Goal: Entertainment & Leisure: Consume media (video, audio)

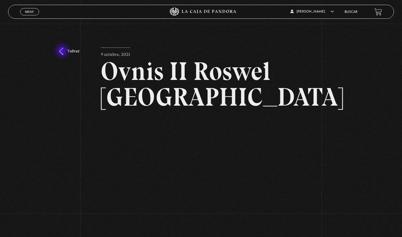
click at [63, 51] on link "Volver" at bounding box center [69, 51] width 21 height 8
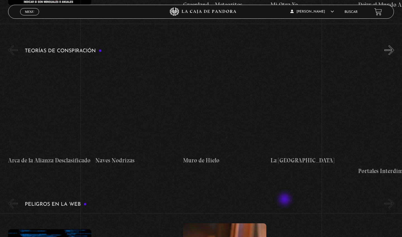
scroll to position [864, 0]
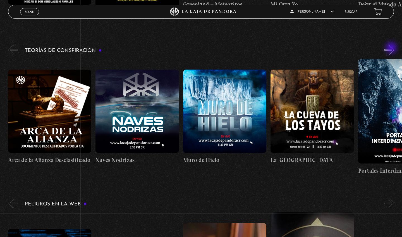
click at [392, 48] on button "»" at bounding box center [390, 50] width 10 height 10
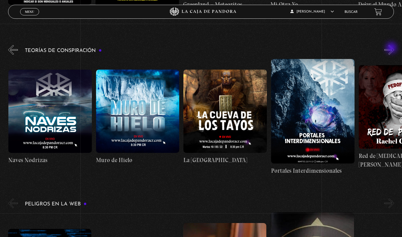
scroll to position [0, 87]
click at [392, 48] on button "»" at bounding box center [390, 50] width 10 height 10
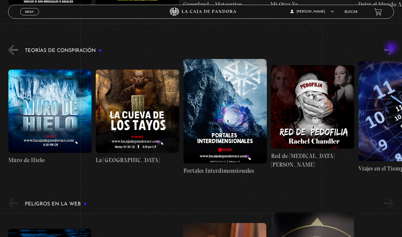
scroll to position [0, 175]
click at [392, 48] on button "»" at bounding box center [390, 50] width 10 height 10
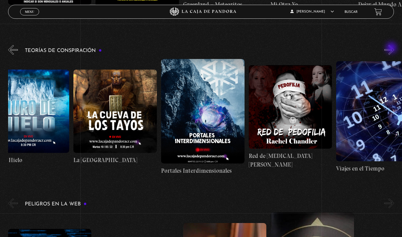
scroll to position [0, 219]
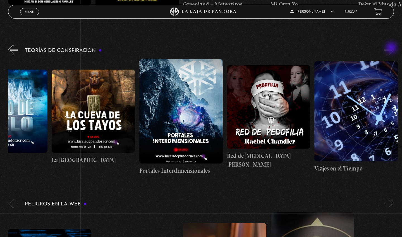
click at [392, 48] on button "»" at bounding box center [390, 50] width 10 height 10
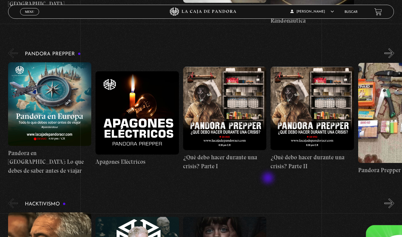
scroll to position [1195, 0]
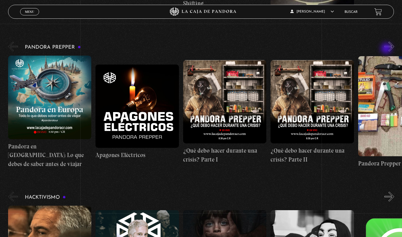
click at [387, 49] on button "»" at bounding box center [390, 47] width 10 height 10
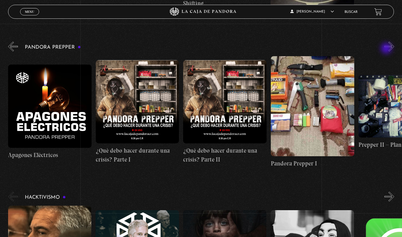
click at [387, 49] on button "»" at bounding box center [390, 47] width 10 height 10
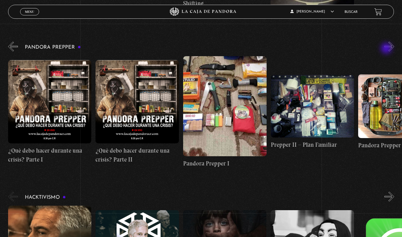
click at [387, 49] on button "»" at bounding box center [390, 47] width 10 height 10
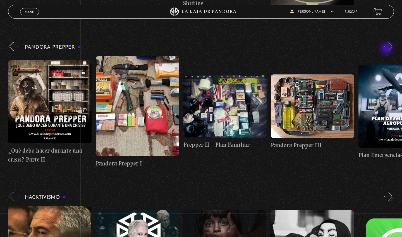
click at [387, 49] on button "»" at bounding box center [390, 47] width 10 height 10
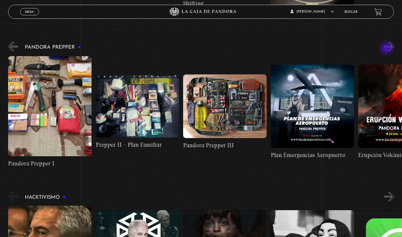
click at [387, 49] on button "»" at bounding box center [390, 47] width 10 height 10
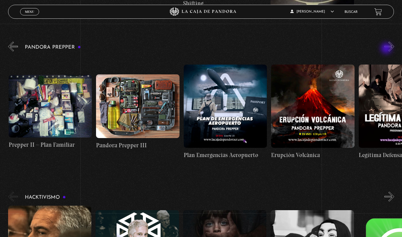
scroll to position [0, 438]
click at [387, 49] on button "»" at bounding box center [390, 47] width 10 height 10
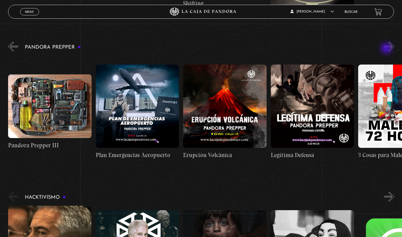
click at [387, 49] on button "»" at bounding box center [390, 47] width 10 height 10
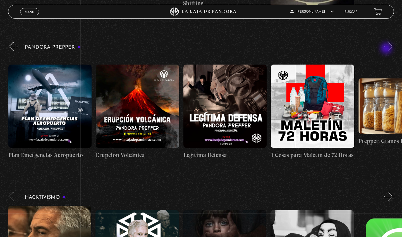
click at [387, 49] on button "»" at bounding box center [390, 47] width 10 height 10
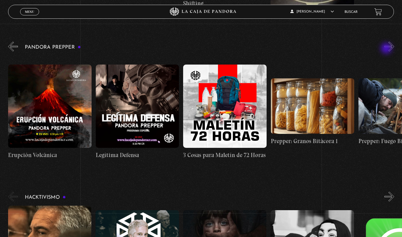
click at [387, 49] on button "»" at bounding box center [390, 47] width 10 height 10
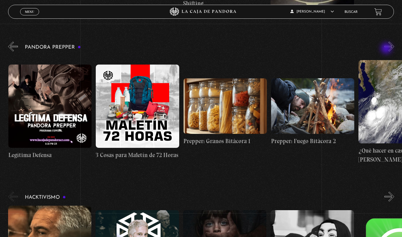
scroll to position [0, 788]
click at [387, 49] on button "»" at bounding box center [390, 47] width 10 height 10
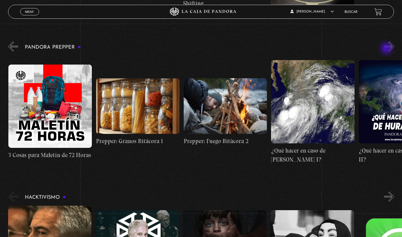
scroll to position [0, 876]
click at [387, 49] on button "»" at bounding box center [390, 47] width 10 height 10
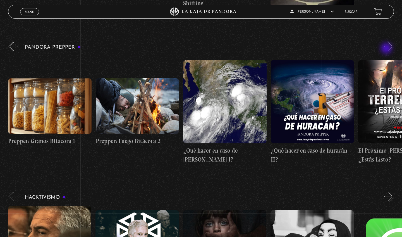
click at [387, 49] on button "»" at bounding box center [390, 47] width 10 height 10
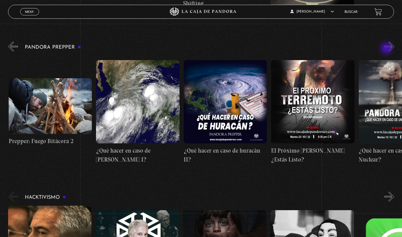
scroll to position [0, 1051]
click at [387, 49] on button "»" at bounding box center [390, 47] width 10 height 10
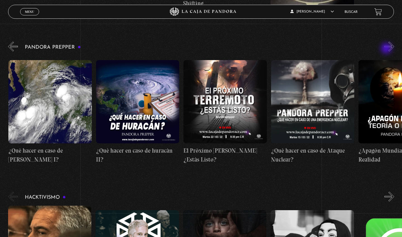
scroll to position [0, 1139]
click at [236, 101] on figure at bounding box center [225, 102] width 84 height 84
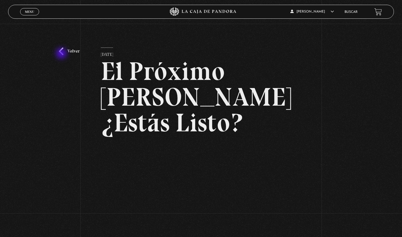
click at [62, 54] on link "Volver" at bounding box center [69, 51] width 21 height 8
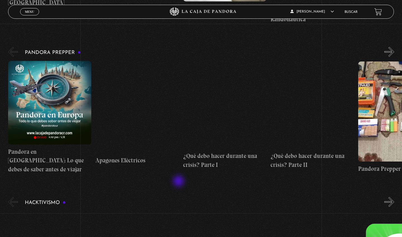
scroll to position [1189, 0]
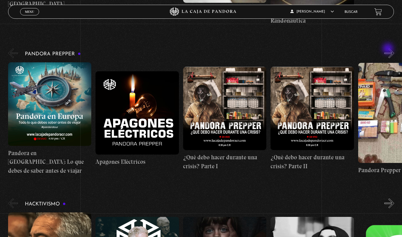
click at [389, 49] on button "»" at bounding box center [390, 53] width 10 height 10
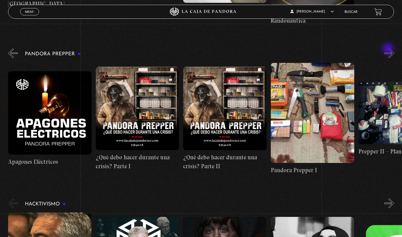
click at [389, 49] on button "»" at bounding box center [390, 53] width 10 height 10
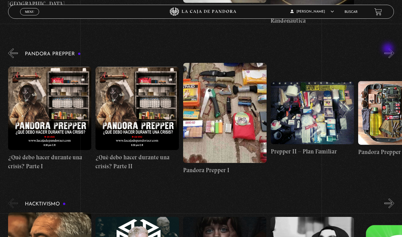
click at [389, 49] on button "»" at bounding box center [390, 53] width 10 height 10
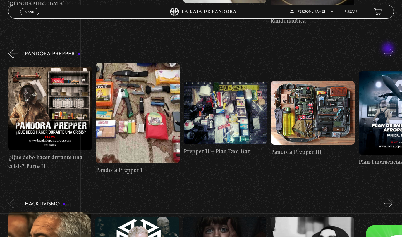
scroll to position [0, 263]
click at [389, 49] on button "»" at bounding box center [390, 53] width 10 height 10
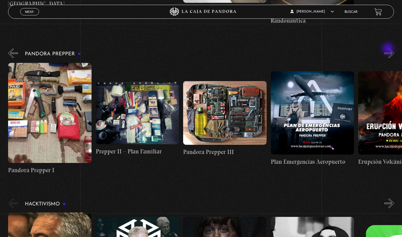
click at [389, 49] on button "»" at bounding box center [390, 53] width 10 height 10
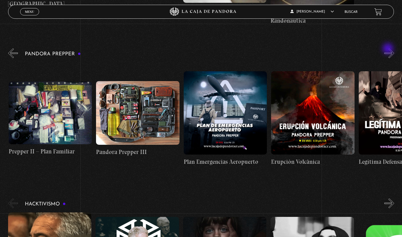
click at [389, 49] on button "»" at bounding box center [390, 53] width 10 height 10
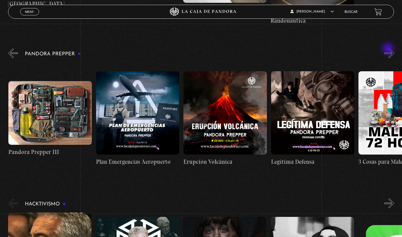
scroll to position [0, 526]
click at [389, 49] on button "»" at bounding box center [390, 53] width 10 height 10
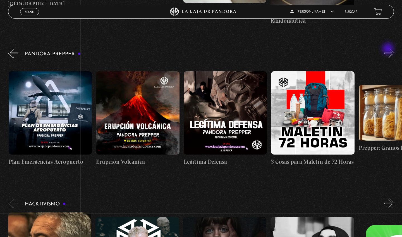
scroll to position [0, 613]
click at [389, 49] on button "»" at bounding box center [390, 53] width 10 height 10
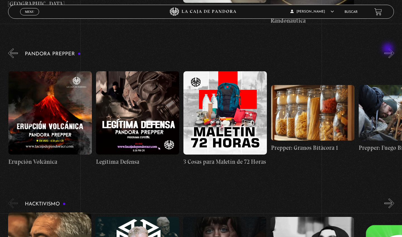
scroll to position [0, 701]
click at [389, 49] on button "»" at bounding box center [390, 53] width 10 height 10
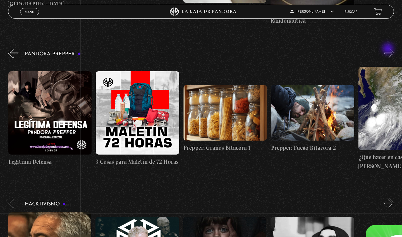
click at [389, 49] on button "»" at bounding box center [390, 53] width 10 height 10
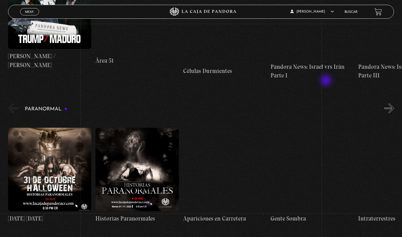
scroll to position [183, 0]
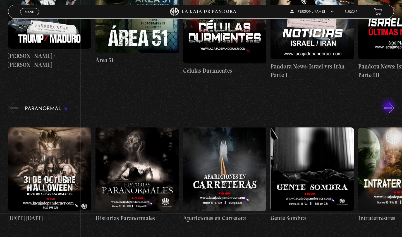
click at [389, 107] on button "»" at bounding box center [390, 108] width 10 height 10
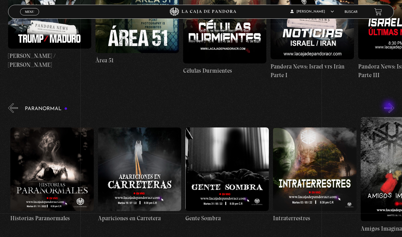
click at [389, 107] on button "»" at bounding box center [390, 108] width 10 height 10
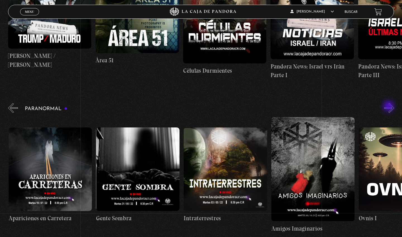
click at [389, 107] on button "»" at bounding box center [390, 108] width 10 height 10
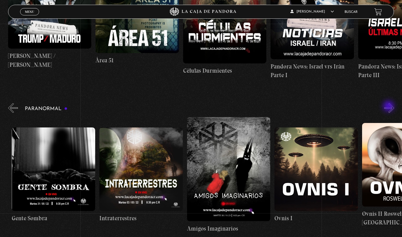
click at [389, 107] on button "»" at bounding box center [390, 108] width 10 height 10
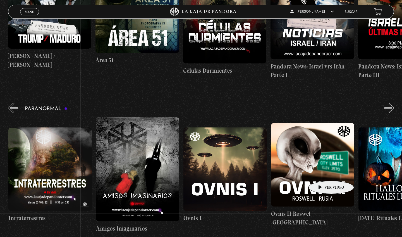
scroll to position [0, 350]
click at [322, 172] on figure at bounding box center [313, 165] width 84 height 84
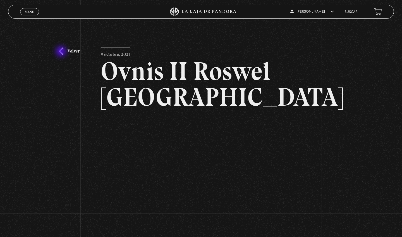
click at [62, 52] on link "Volver" at bounding box center [69, 51] width 21 height 8
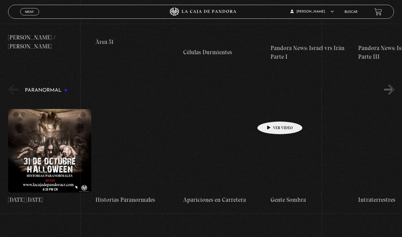
scroll to position [201, 0]
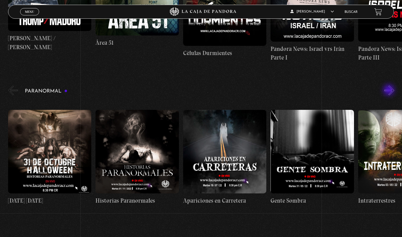
click at [390, 91] on button "»" at bounding box center [390, 90] width 10 height 10
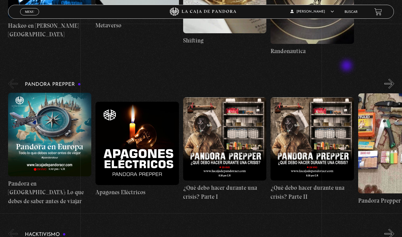
scroll to position [1195, 0]
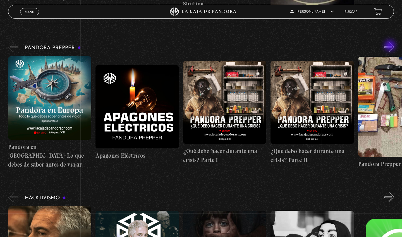
click at [391, 46] on button "»" at bounding box center [390, 47] width 10 height 10
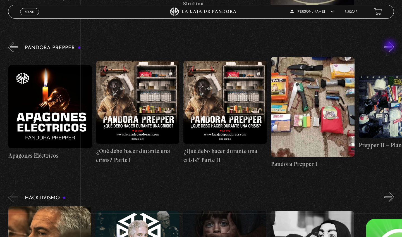
scroll to position [0, 87]
click at [393, 44] on button "»" at bounding box center [390, 47] width 10 height 10
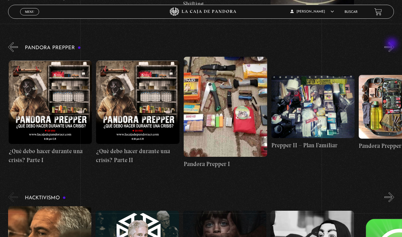
click at [393, 44] on button "»" at bounding box center [390, 47] width 10 height 10
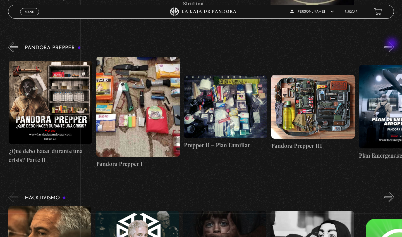
click at [393, 44] on button "»" at bounding box center [390, 47] width 10 height 10
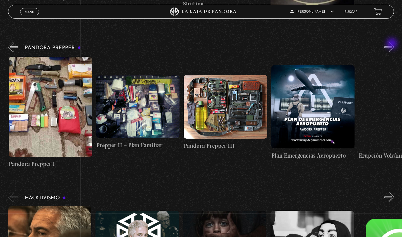
click at [393, 44] on button "»" at bounding box center [390, 47] width 10 height 10
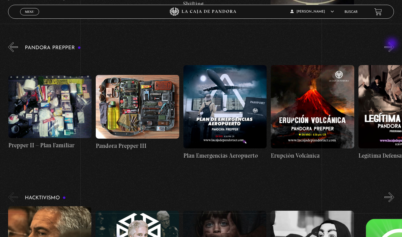
click at [393, 44] on button "»" at bounding box center [390, 47] width 10 height 10
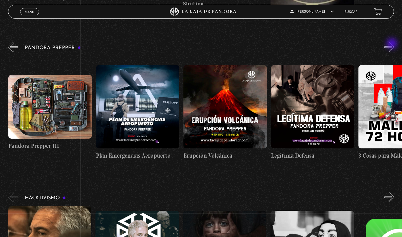
click at [393, 44] on button "»" at bounding box center [390, 47] width 10 height 10
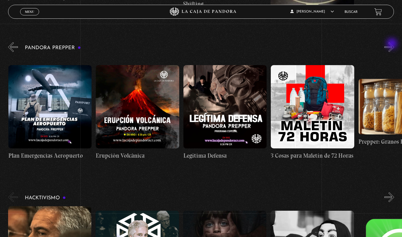
click at [393, 44] on button "»" at bounding box center [390, 47] width 10 height 10
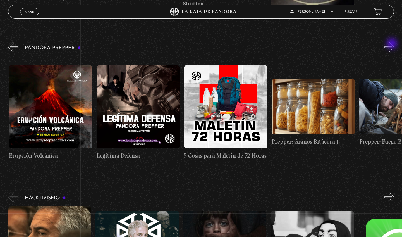
click at [393, 44] on button "»" at bounding box center [390, 47] width 10 height 10
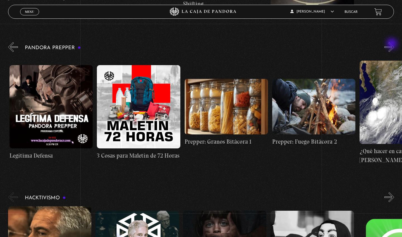
click at [393, 44] on button "»" at bounding box center [390, 47] width 10 height 10
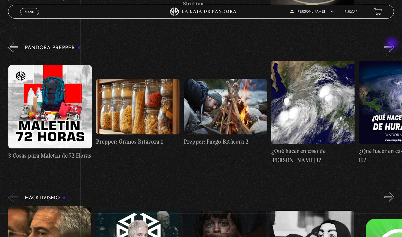
click at [393, 44] on button "»" at bounding box center [390, 47] width 10 height 10
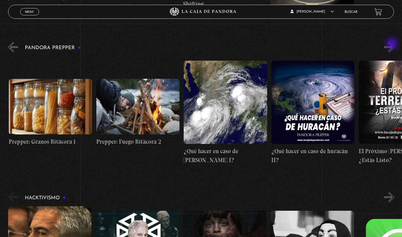
click at [393, 44] on button "»" at bounding box center [390, 47] width 10 height 10
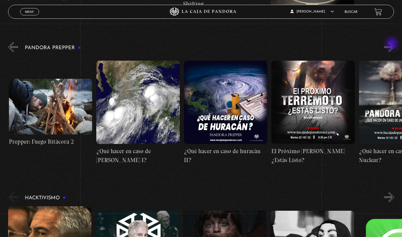
click at [393, 44] on button "»" at bounding box center [390, 47] width 10 height 10
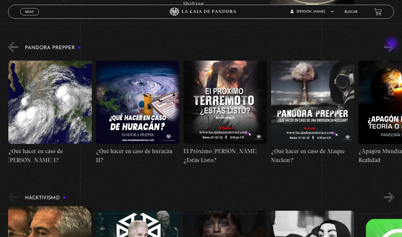
scroll to position [0, 1139]
click at [223, 89] on figure at bounding box center [225, 103] width 84 height 84
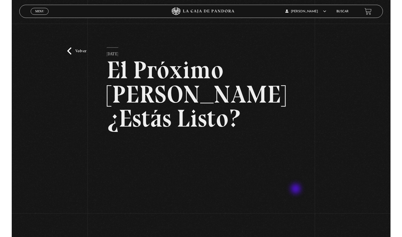
scroll to position [38, 0]
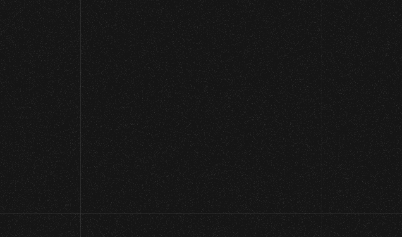
scroll to position [38, 0]
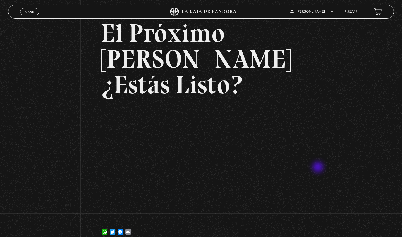
click at [319, 168] on div "Volver [DATE] El Próximo Terremoto ¿Estás Listo? WhatsApp Twitter Messenger Ema…" at bounding box center [201, 115] width 402 height 259
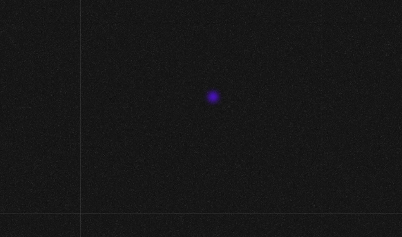
scroll to position [38, 0]
